Goal: Task Accomplishment & Management: Manage account settings

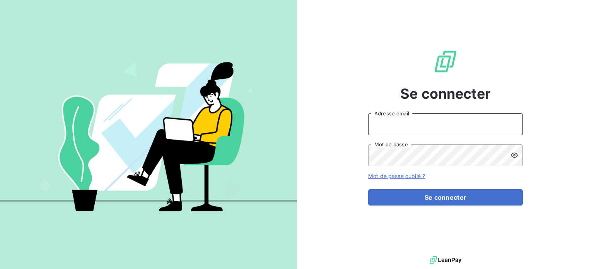
type input "[PERSON_NAME][EMAIL_ADDRESS][DOMAIN_NAME]"
click at [381, 124] on input "[PERSON_NAME][EMAIL_ADDRESS][DOMAIN_NAME]" at bounding box center [445, 124] width 155 height 22
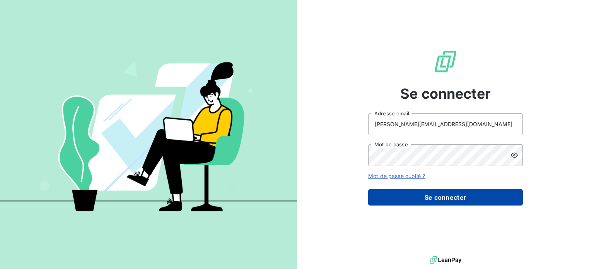
drag, startPoint x: 378, startPoint y: 195, endPoint x: 382, endPoint y: 191, distance: 5.5
click at [378, 195] on button "Se connecter" at bounding box center [445, 197] width 155 height 16
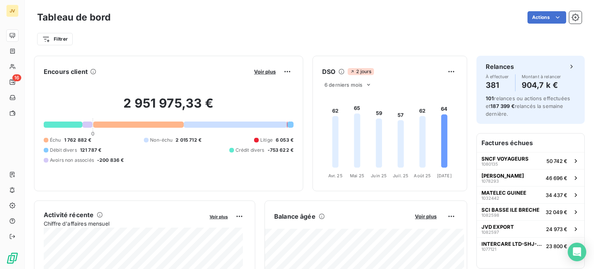
click at [178, 59] on div "Encours client Voir plus 2 951 975,33 € 0 Échu 1 762 882 € Non-échu 2 015 712 €…" at bounding box center [168, 123] width 269 height 135
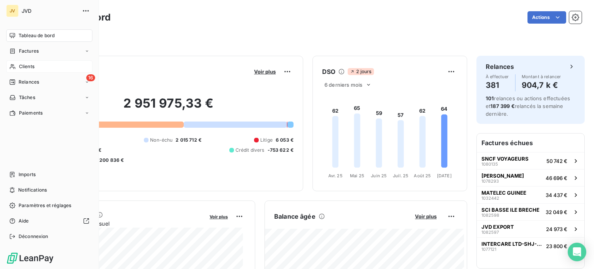
click at [25, 64] on span "Clients" at bounding box center [26, 66] width 15 height 7
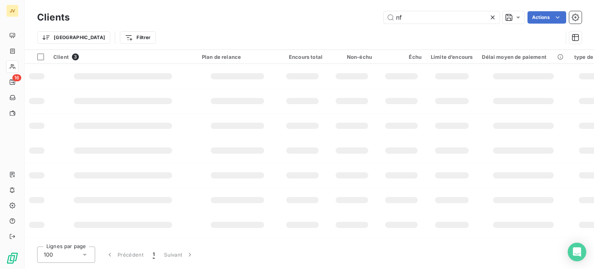
type input "n"
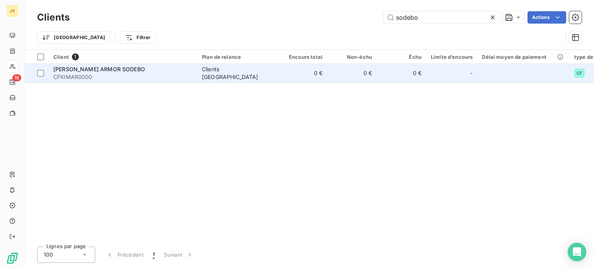
type input "sodebo"
click at [99, 71] on span "[PERSON_NAME] ARMOR SODEBO" at bounding box center [99, 69] width 92 height 7
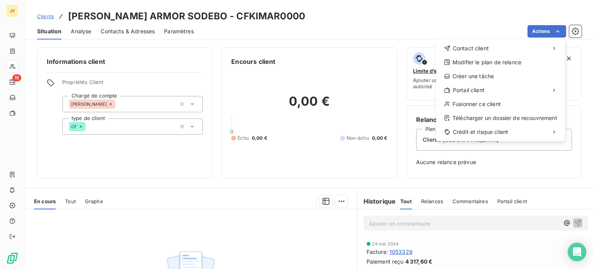
click at [582, 32] on html "JV 16 Clients [PERSON_NAME] ARMOR SODEBO - CFKIMAR0000 Situation Analyse Contac…" at bounding box center [297, 134] width 594 height 269
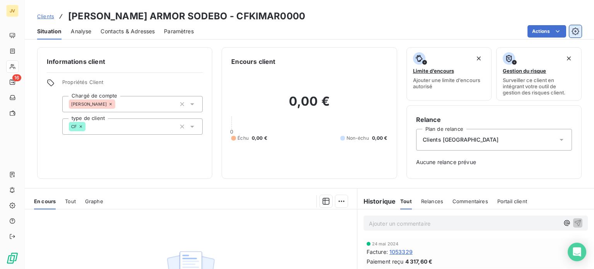
click at [579, 31] on icon "button" at bounding box center [576, 31] width 8 height 8
click at [180, 32] on span "Paramètres" at bounding box center [179, 31] width 30 height 8
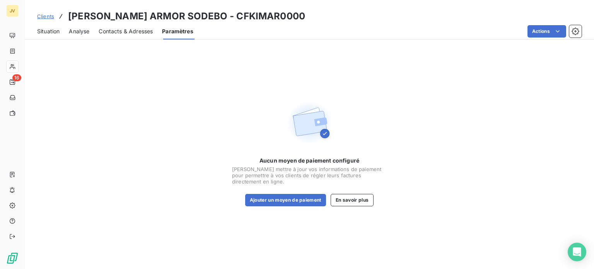
click at [132, 28] on span "Contacts & Adresses" at bounding box center [126, 31] width 54 height 8
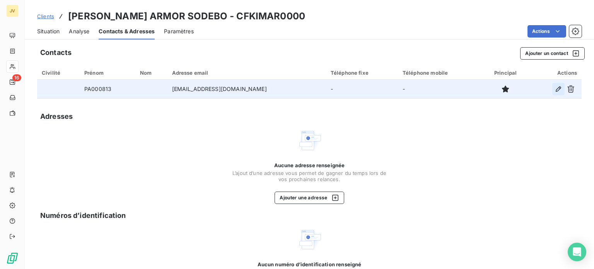
click at [555, 89] on icon "button" at bounding box center [559, 89] width 8 height 8
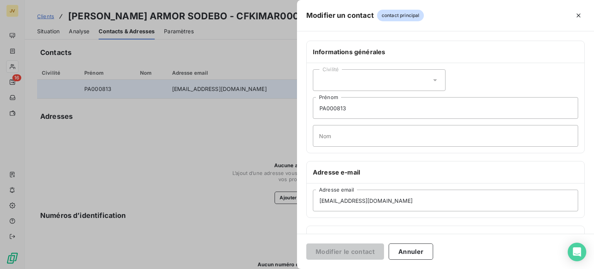
click at [349, 81] on div "Civilité" at bounding box center [379, 80] width 133 height 22
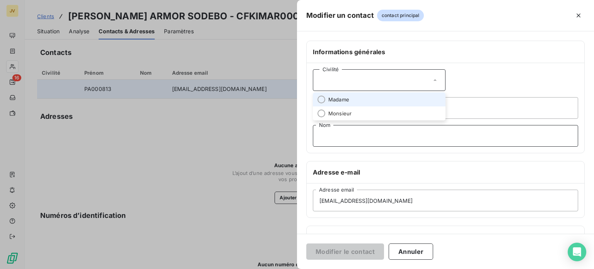
drag, startPoint x: 401, startPoint y: 128, endPoint x: 394, endPoint y: 130, distance: 7.2
click at [401, 128] on input "Nom" at bounding box center [445, 136] width 265 height 22
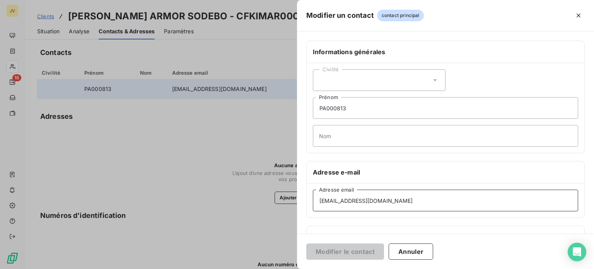
click at [335, 199] on input "[EMAIL_ADDRESS][DOMAIN_NAME]" at bounding box center [445, 201] width 265 height 22
drag, startPoint x: 411, startPoint y: 198, endPoint x: 274, endPoint y: 193, distance: 137.1
click at [274, 269] on div "Modifier un contact contact principal Informations générales Civilité PA000813 …" at bounding box center [297, 269] width 594 height 0
paste input "Fournisseurs.SODEBO"
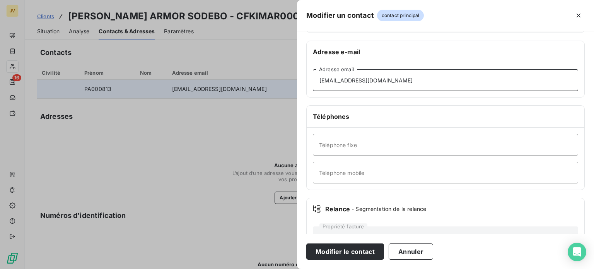
scroll to position [149, 0]
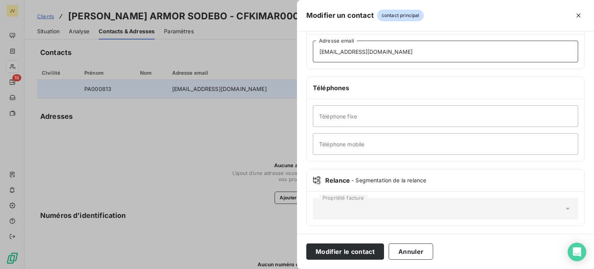
type input "[EMAIL_ADDRESS][DOMAIN_NAME]"
click at [368, 250] on button "Modifier le contact" at bounding box center [345, 251] width 78 height 16
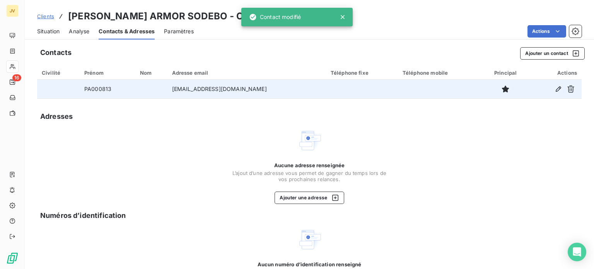
click at [89, 37] on div "Analyse" at bounding box center [79, 31] width 21 height 16
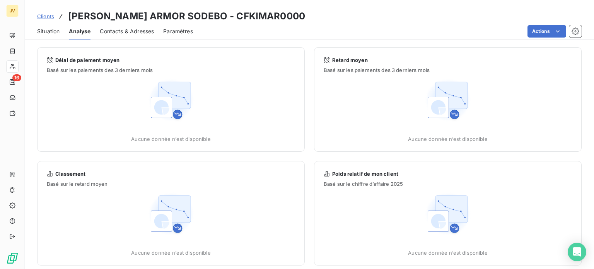
click at [53, 32] on span "Situation" at bounding box center [48, 31] width 22 height 8
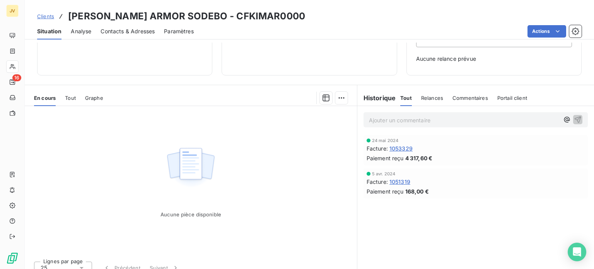
scroll to position [112, 0]
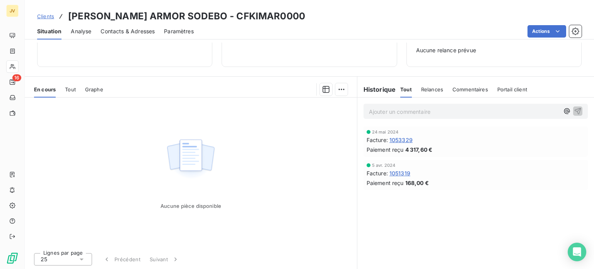
click at [70, 89] on span "Tout" at bounding box center [70, 89] width 11 height 6
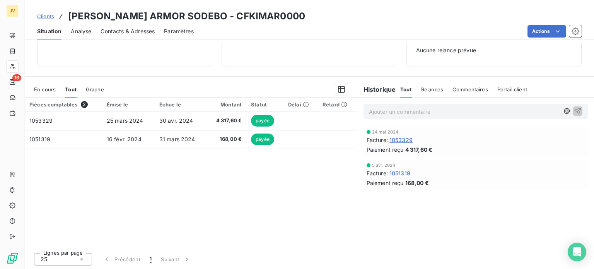
click at [89, 89] on span "Graphe" at bounding box center [95, 89] width 18 height 6
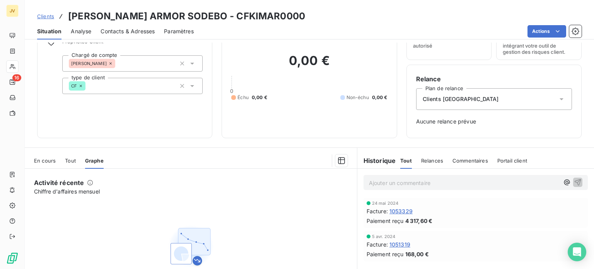
scroll to position [0, 0]
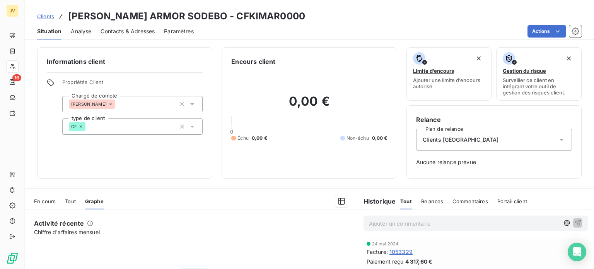
click at [178, 37] on div "Paramètres" at bounding box center [179, 31] width 30 height 16
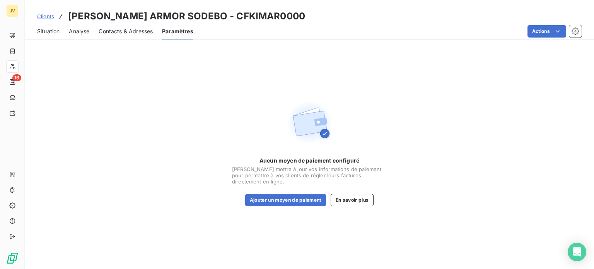
click at [121, 30] on span "Contacts & Adresses" at bounding box center [126, 31] width 54 height 8
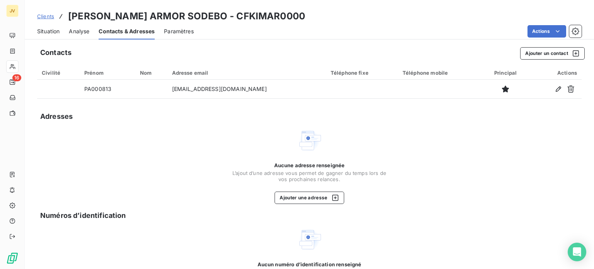
click at [130, 17] on h3 "[PERSON_NAME] ARMOR SODEBO - CFKIMAR0000" at bounding box center [186, 16] width 237 height 14
click at [167, 15] on h3 "[PERSON_NAME] ARMOR SODEBO - CFKIMAR0000" at bounding box center [186, 16] width 237 height 14
click at [60, 30] on div "Situation Analyse Contacts & Adresses Paramètres Actions" at bounding box center [310, 31] width 570 height 16
click at [54, 31] on span "Situation" at bounding box center [48, 31] width 22 height 8
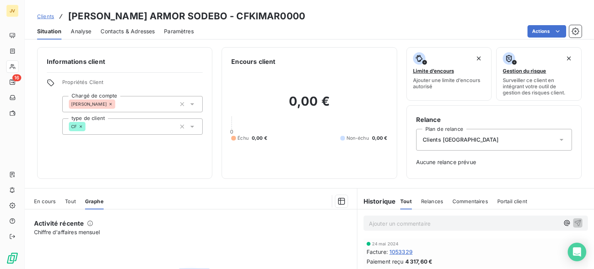
click at [82, 29] on span "Analyse" at bounding box center [81, 31] width 21 height 8
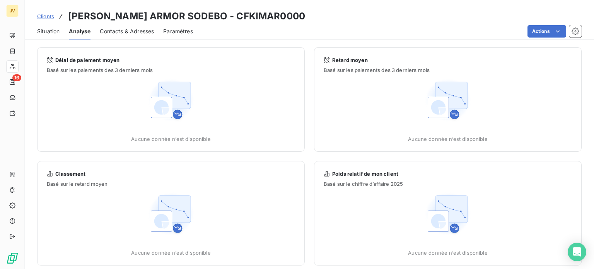
click at [56, 29] on span "Situation" at bounding box center [48, 31] width 22 height 8
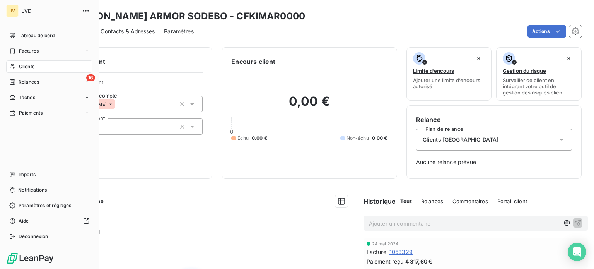
click at [26, 68] on span "Clients" at bounding box center [26, 66] width 15 height 7
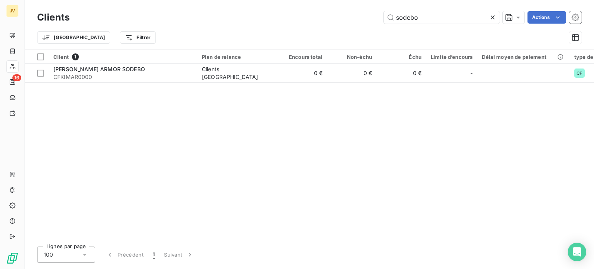
drag, startPoint x: 421, startPoint y: 17, endPoint x: 352, endPoint y: 21, distance: 68.6
click at [352, 21] on div "sodebo Actions" at bounding box center [330, 17] width 503 height 12
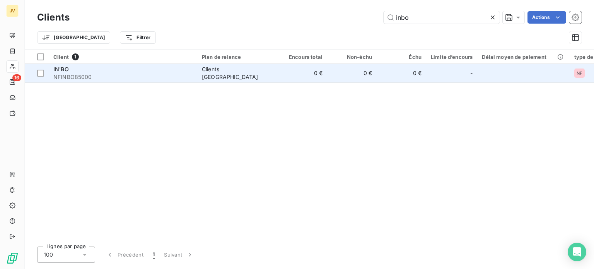
type input "inbo"
click at [106, 75] on span "NFINBO85000" at bounding box center [122, 77] width 139 height 8
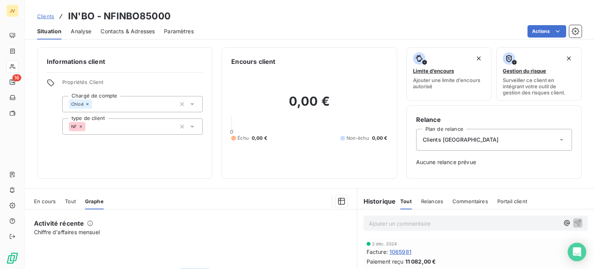
click at [82, 29] on span "Analyse" at bounding box center [81, 31] width 21 height 8
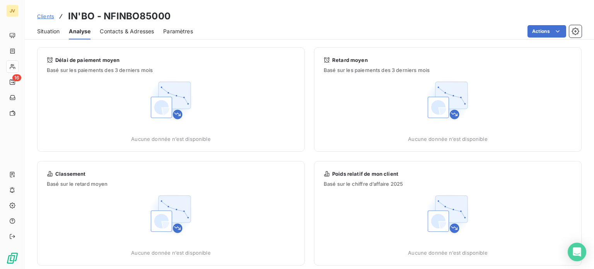
click at [148, 38] on div "Contacts & Adresses" at bounding box center [127, 31] width 54 height 16
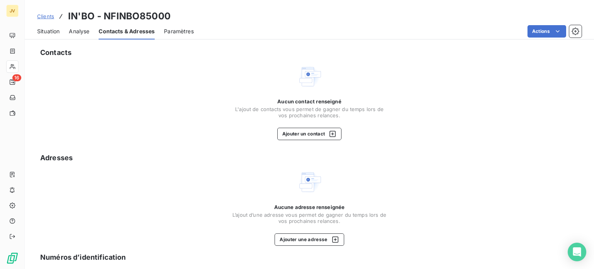
click at [178, 31] on span "Paramètres" at bounding box center [179, 31] width 30 height 8
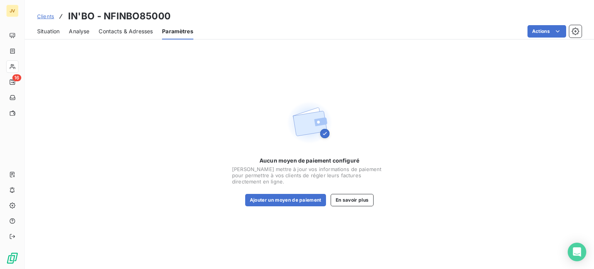
click at [144, 32] on span "Contacts & Adresses" at bounding box center [126, 31] width 54 height 8
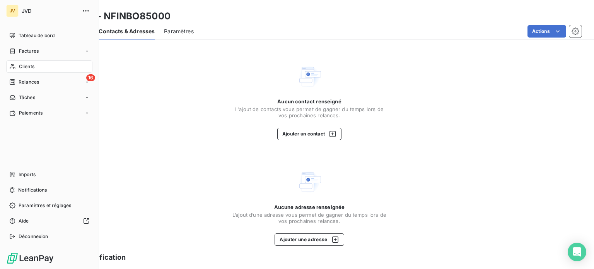
click at [50, 63] on div "Clients" at bounding box center [49, 66] width 86 height 12
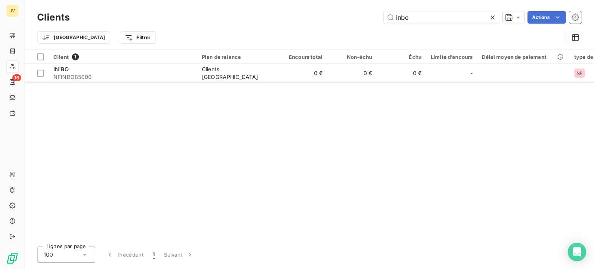
drag, startPoint x: 416, startPoint y: 15, endPoint x: 282, endPoint y: 10, distance: 134.8
click at [281, 13] on div "inbo Actions" at bounding box center [330, 17] width 503 height 12
drag, startPoint x: 418, startPoint y: 15, endPoint x: 352, endPoint y: 7, distance: 66.7
click at [352, 7] on div "Clients psv Actions Trier Filtrer" at bounding box center [310, 25] width 570 height 50
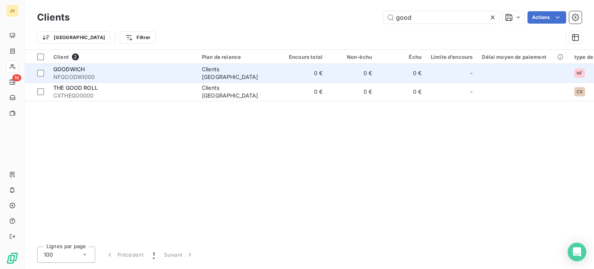
type input "good"
click at [120, 68] on div "GOODWICH" at bounding box center [122, 69] width 139 height 8
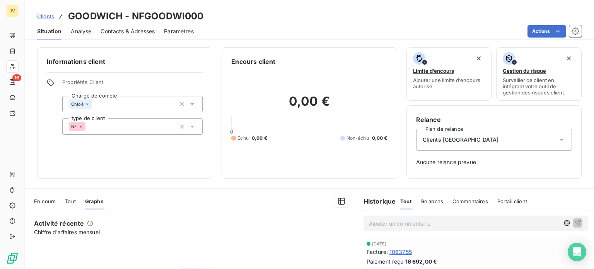
click at [455, 145] on div "Clients [GEOGRAPHIC_DATA]" at bounding box center [494, 140] width 156 height 22
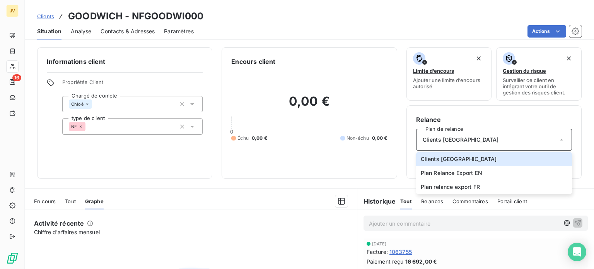
click at [327, 222] on div "Activité récente" at bounding box center [189, 223] width 311 height 9
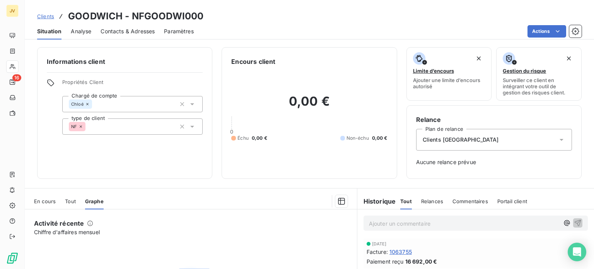
click at [472, 135] on div "Clients [GEOGRAPHIC_DATA]" at bounding box center [494, 140] width 156 height 22
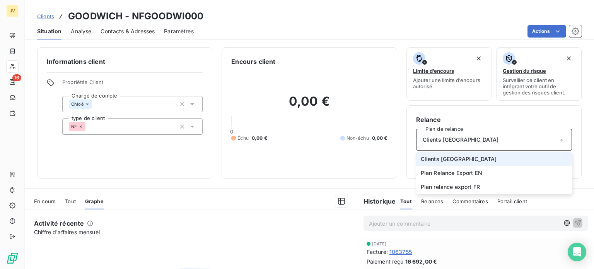
click at [79, 38] on div "Analyse" at bounding box center [81, 31] width 21 height 16
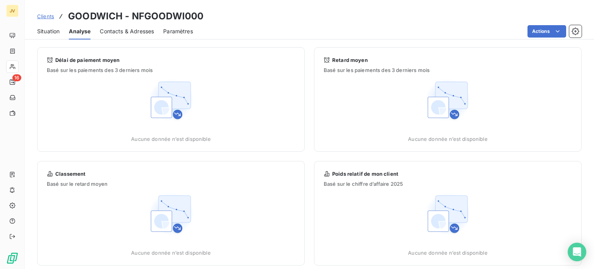
click at [116, 29] on span "Contacts & Adresses" at bounding box center [127, 31] width 54 height 8
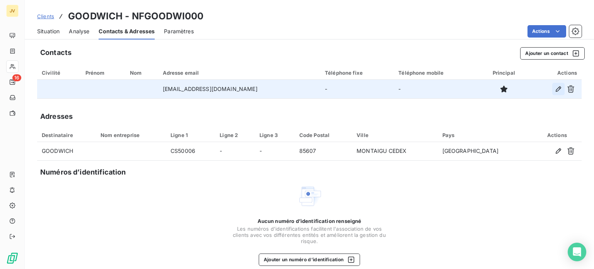
click at [556, 91] on icon "button" at bounding box center [559, 89] width 8 height 8
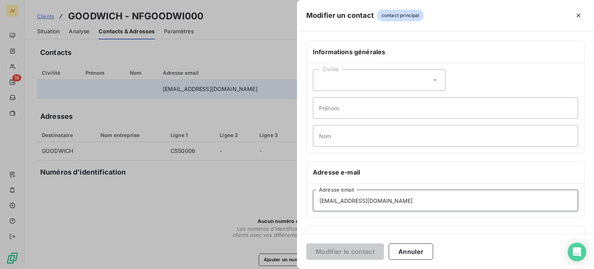
drag, startPoint x: 429, startPoint y: 198, endPoint x: 219, endPoint y: 198, distance: 210.1
click at [219, 269] on div "Modifier un contact contact principal Informations générales Civilité Prénom No…" at bounding box center [297, 269] width 594 height 0
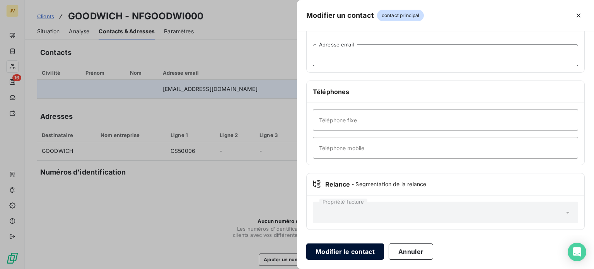
scroll to position [149, 0]
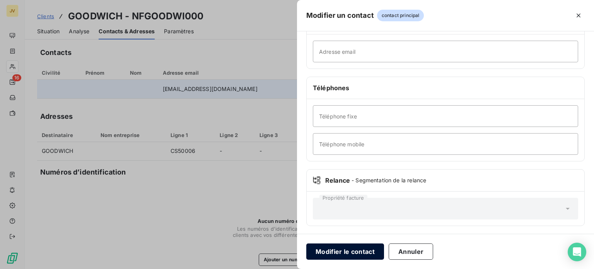
click at [347, 248] on button "Modifier le contact" at bounding box center [345, 251] width 78 height 16
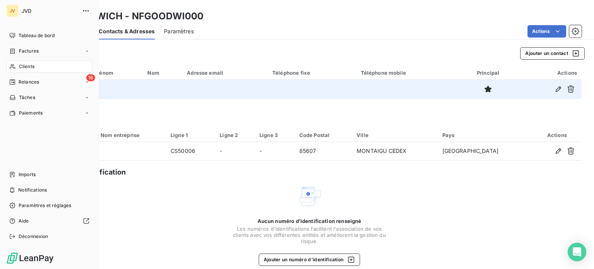
click at [26, 67] on span "Clients" at bounding box center [26, 66] width 15 height 7
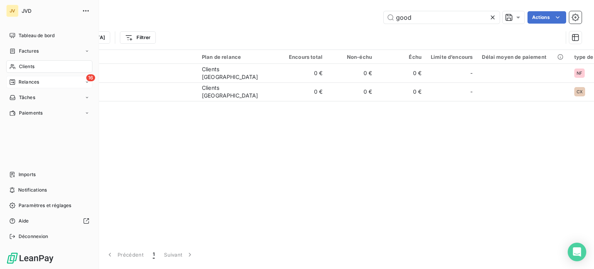
click at [20, 84] on span "Relances" at bounding box center [29, 82] width 21 height 7
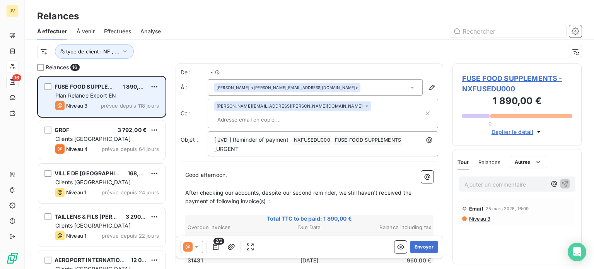
scroll to position [187, 123]
